Goal: Complete application form

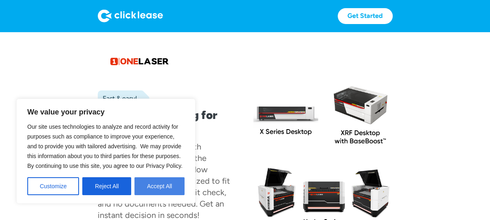
click at [174, 185] on button "Accept All" at bounding box center [159, 186] width 50 height 18
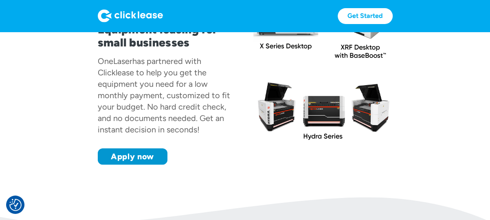
scroll to position [90, 0]
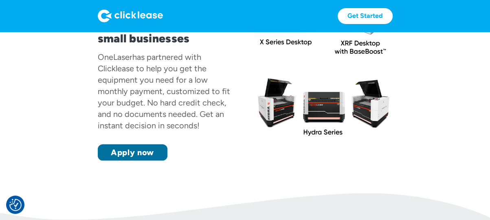
click at [142, 148] on link "Apply now" at bounding box center [133, 152] width 70 height 16
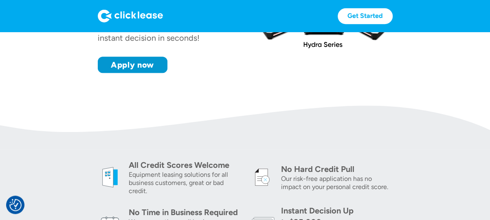
scroll to position [149, 0]
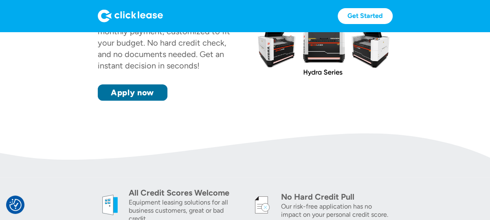
click at [129, 90] on link "Apply now" at bounding box center [133, 92] width 70 height 16
